Goal: Book appointment/travel/reservation

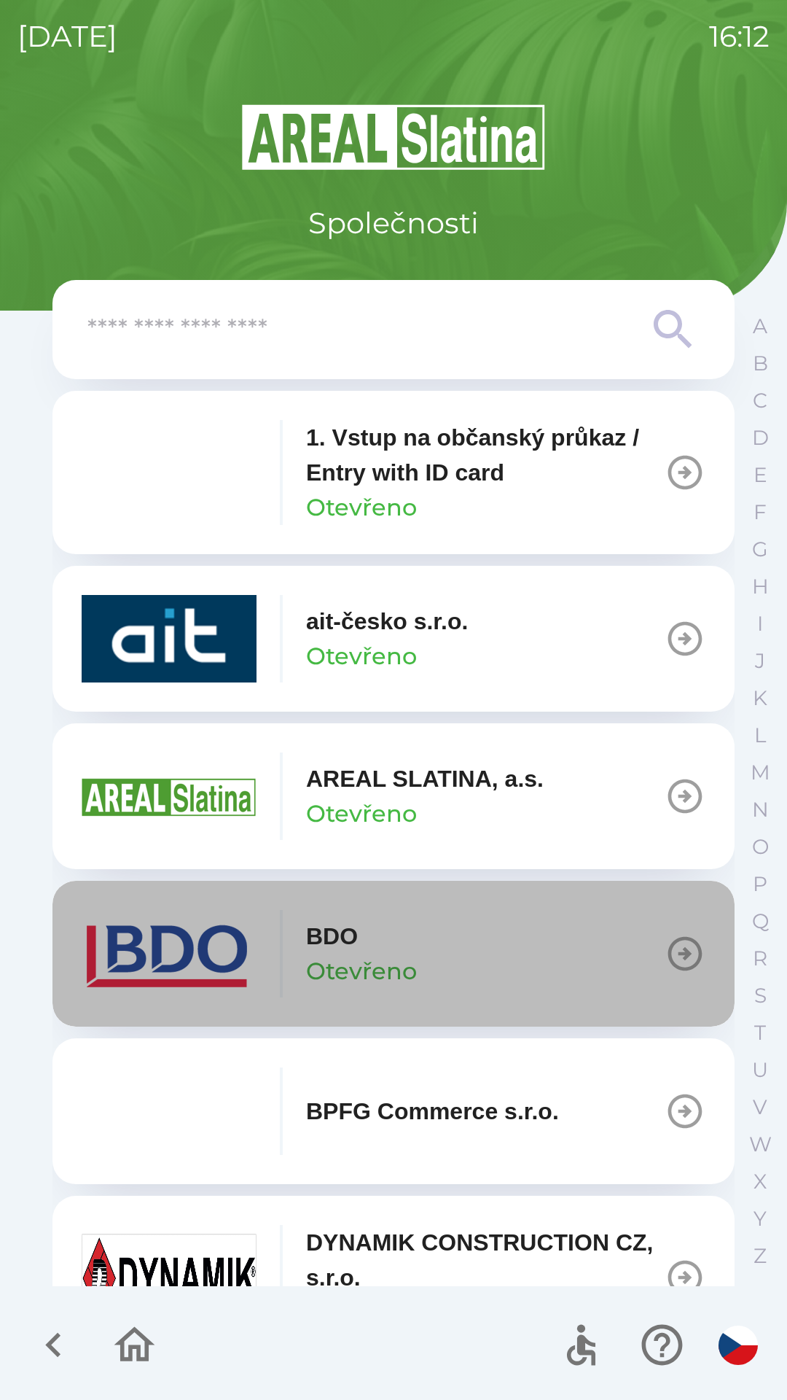
click at [665, 966] on icon "button" at bounding box center [685, 953] width 41 height 41
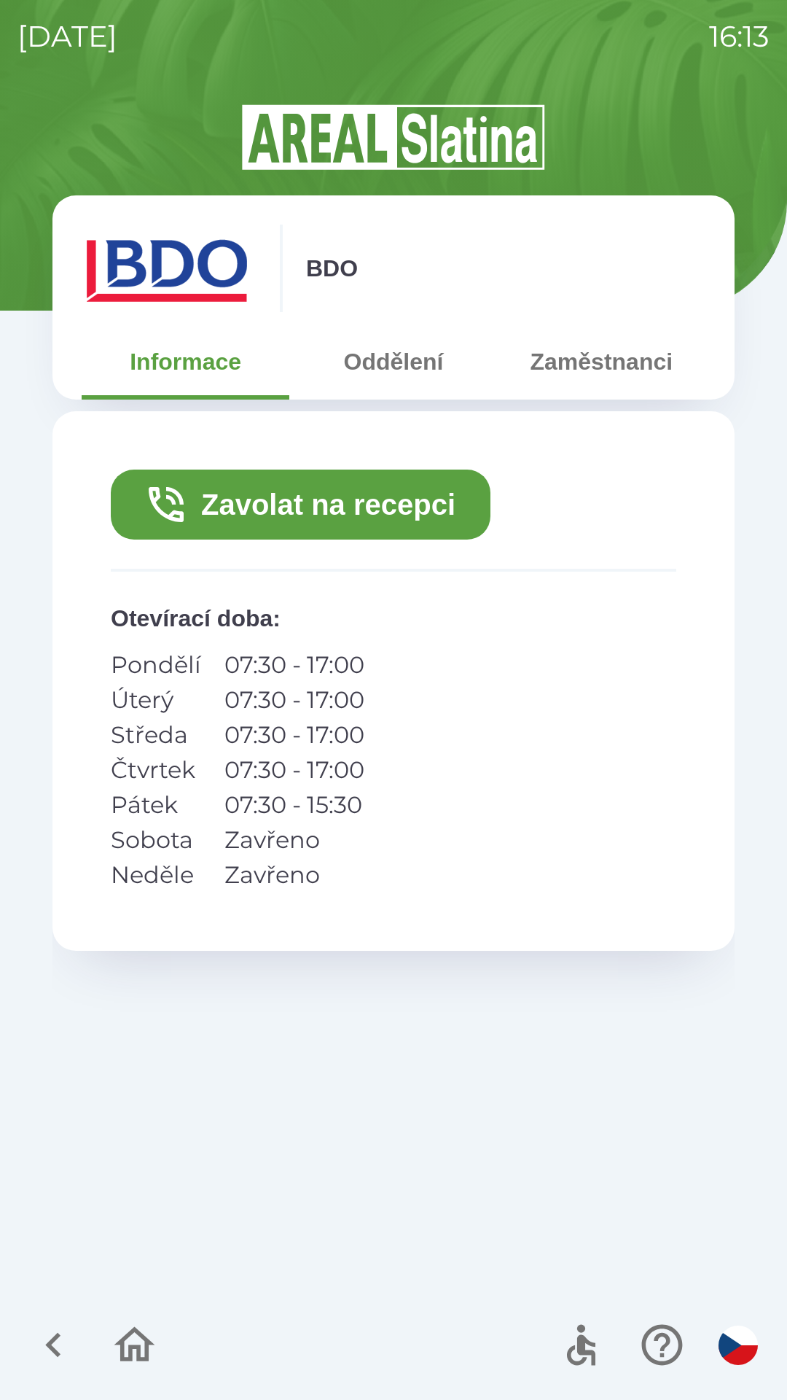
click at [370, 494] on button "Zavolat na recepci" at bounding box center [301, 505] width 380 height 70
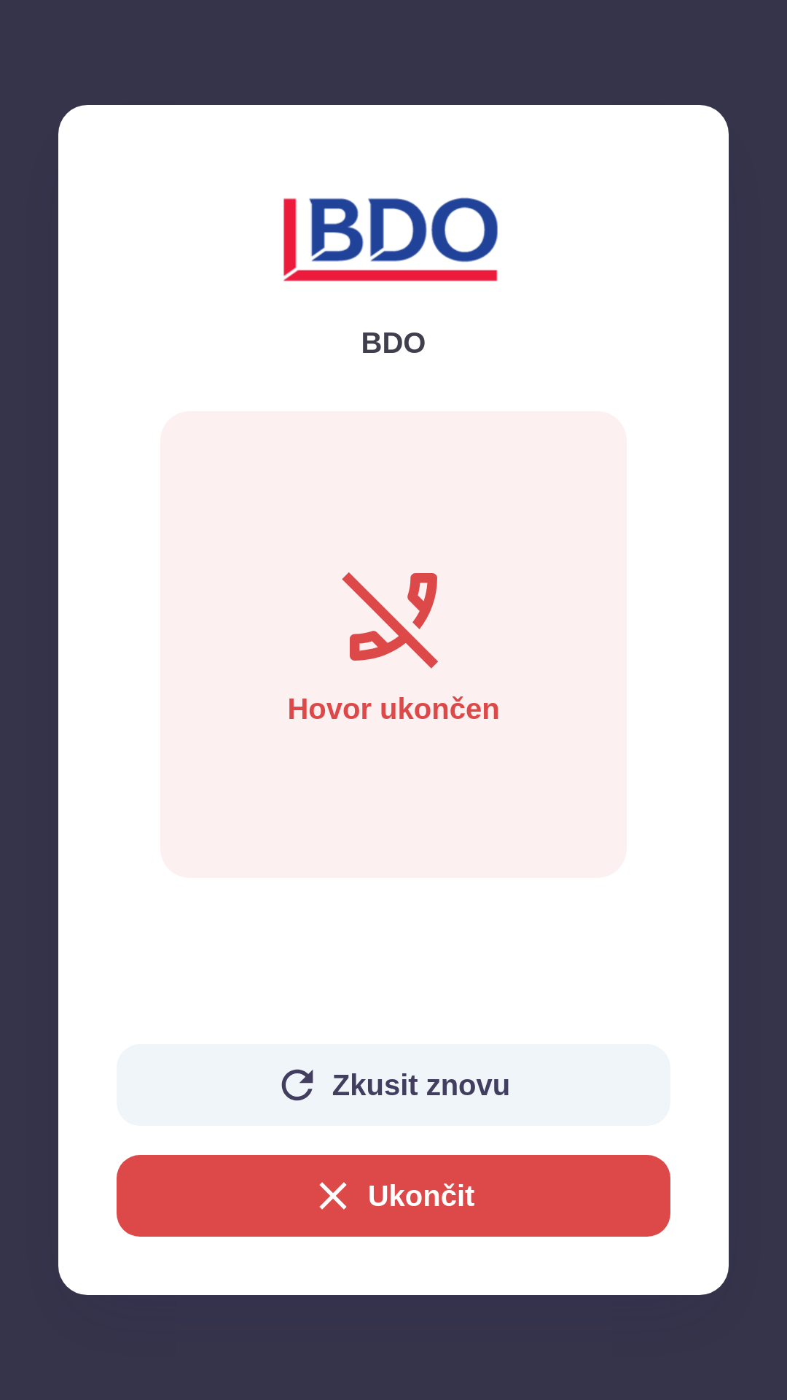
click at [408, 1077] on button "Zkusit znovu" at bounding box center [394, 1085] width 554 height 82
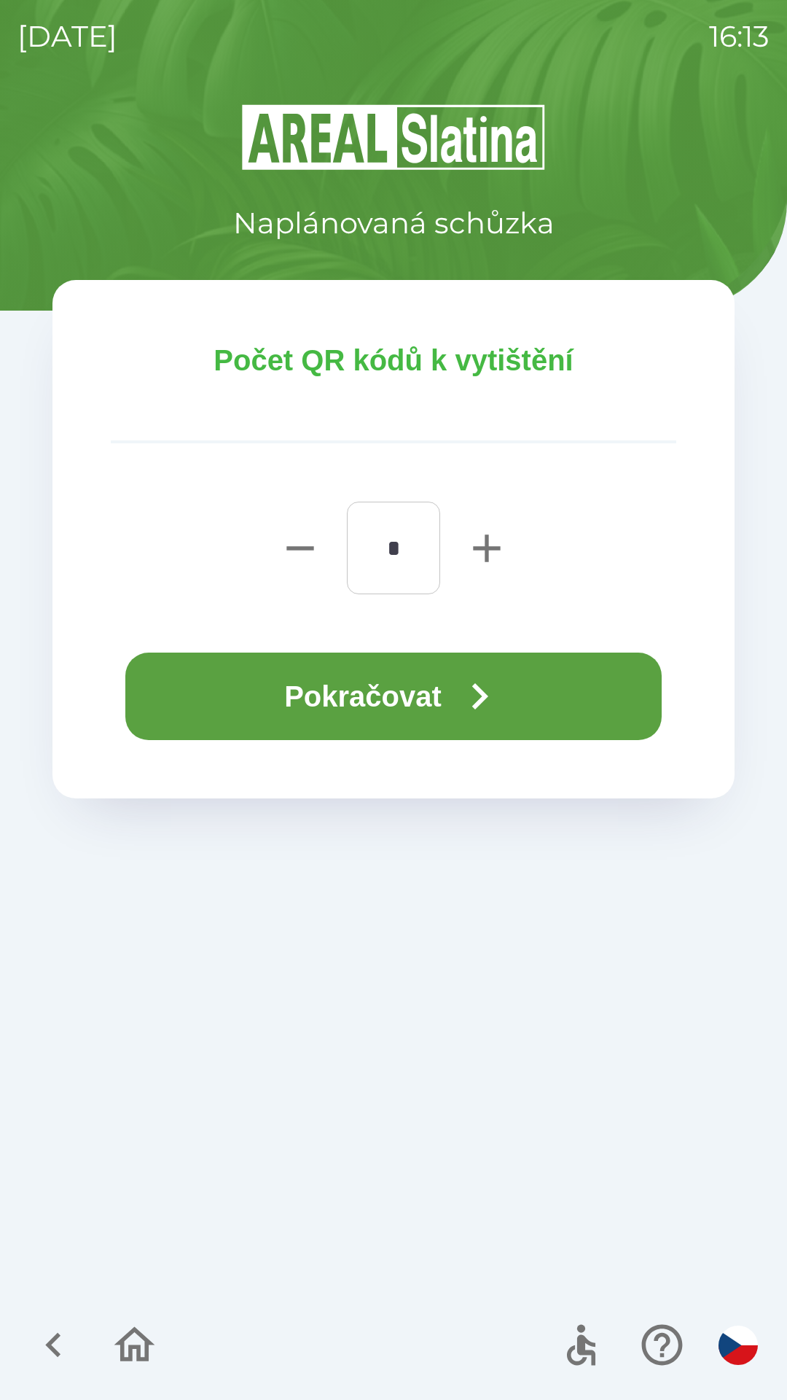
click at [440, 697] on button "Pokračovat" at bounding box center [393, 696] width 537 height 87
